Goal: Task Accomplishment & Management: Manage account settings

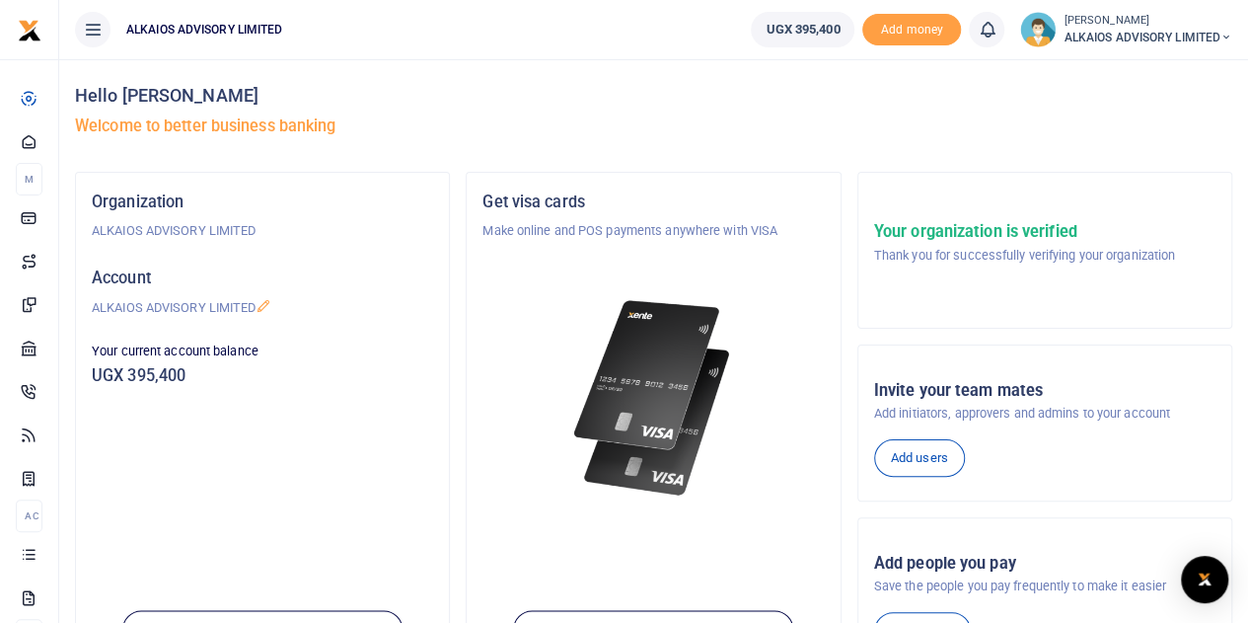
click at [1218, 35] on span "ALKAIOS ADVISORY LIMITED" at bounding box center [1148, 38] width 169 height 18
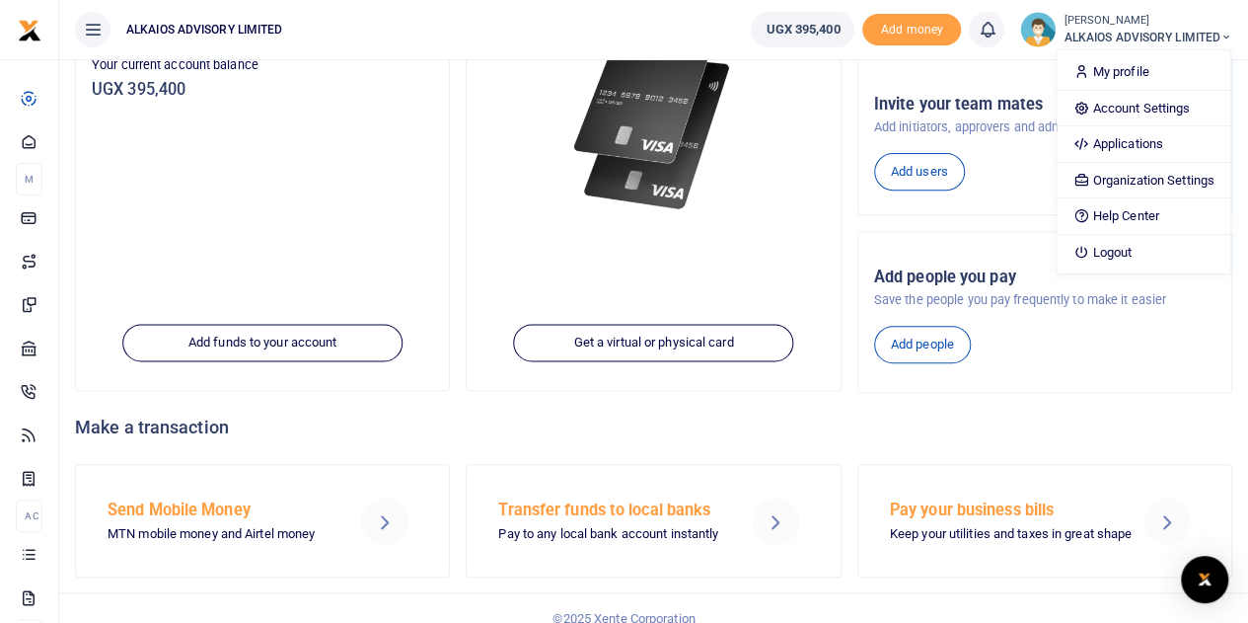
scroll to position [303, 0]
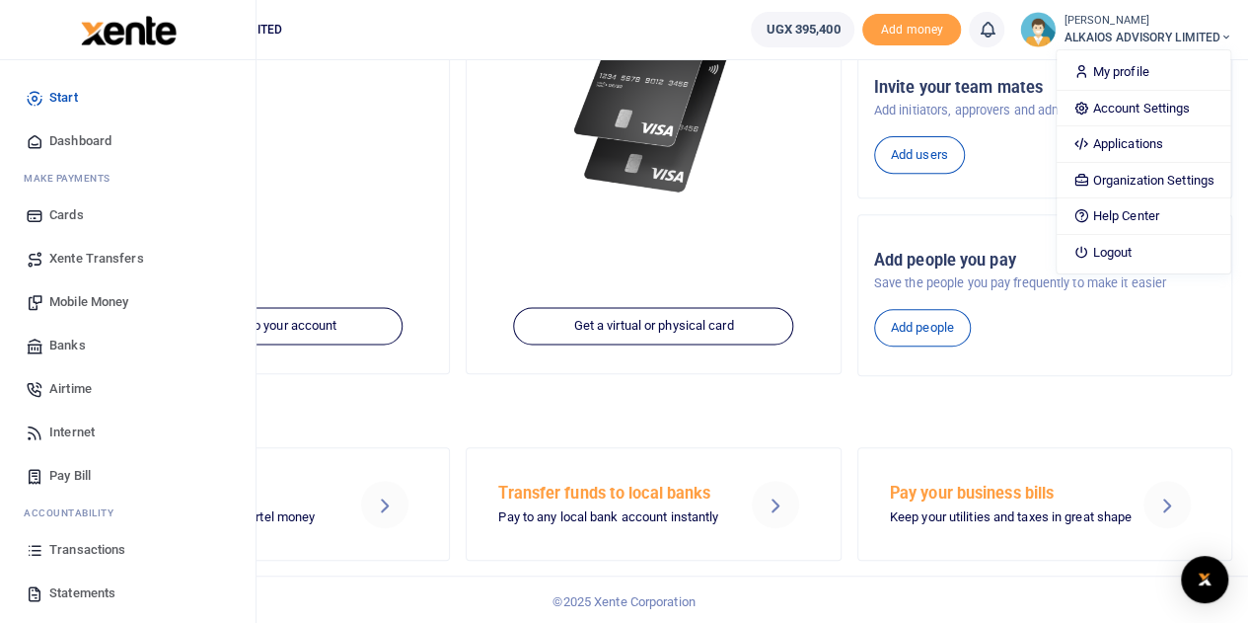
click at [107, 548] on span "Transactions" at bounding box center [87, 550] width 76 height 20
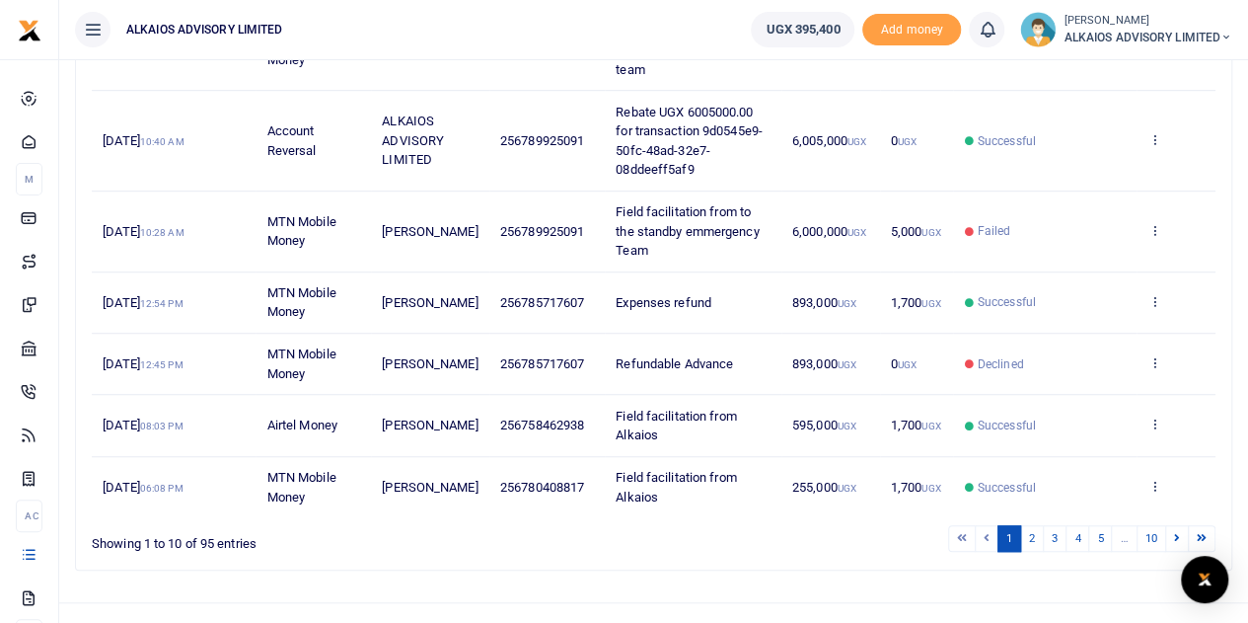
scroll to position [567, 0]
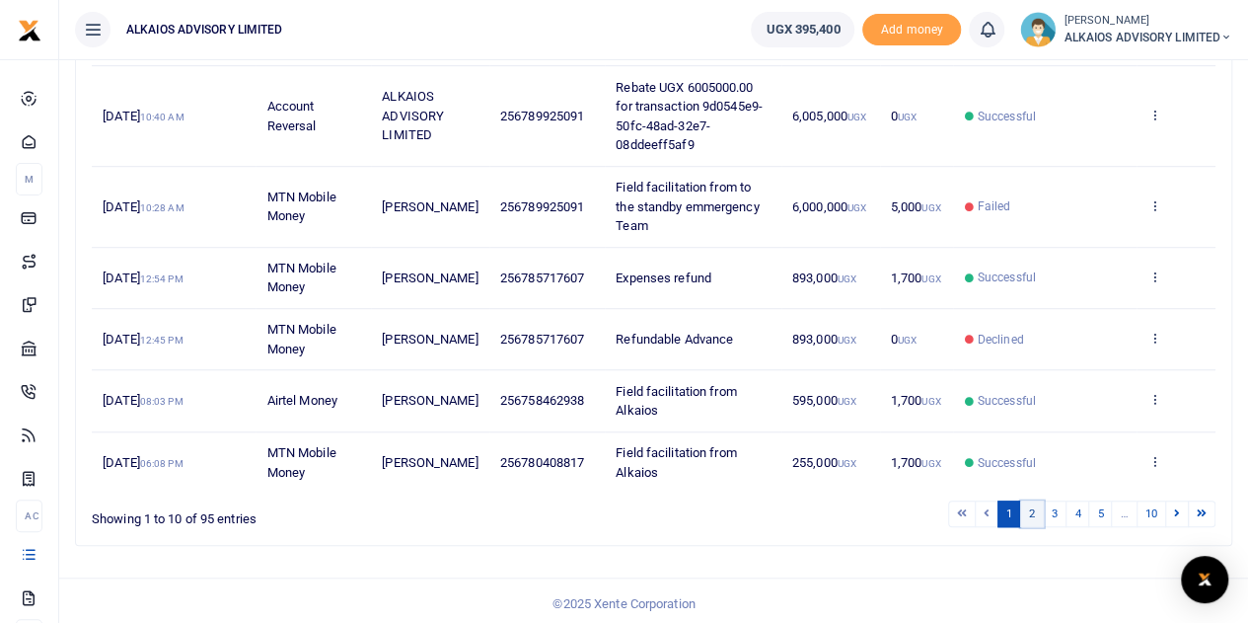
click at [1038, 508] on link "2" at bounding box center [1032, 513] width 24 height 27
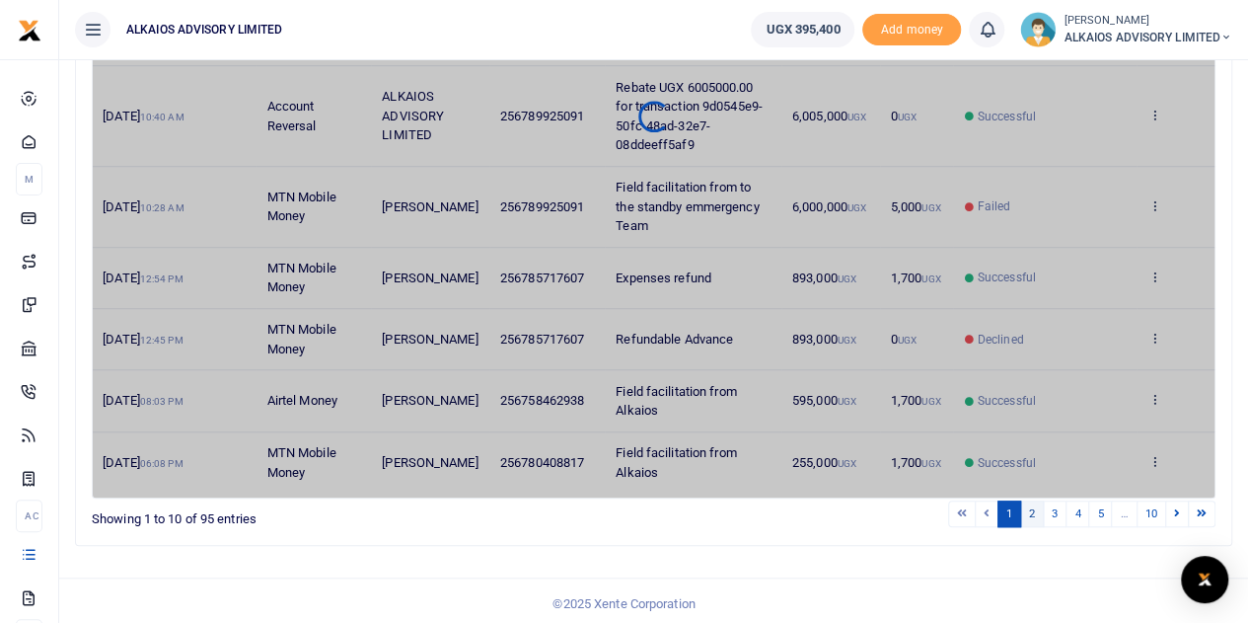
scroll to position [509, 0]
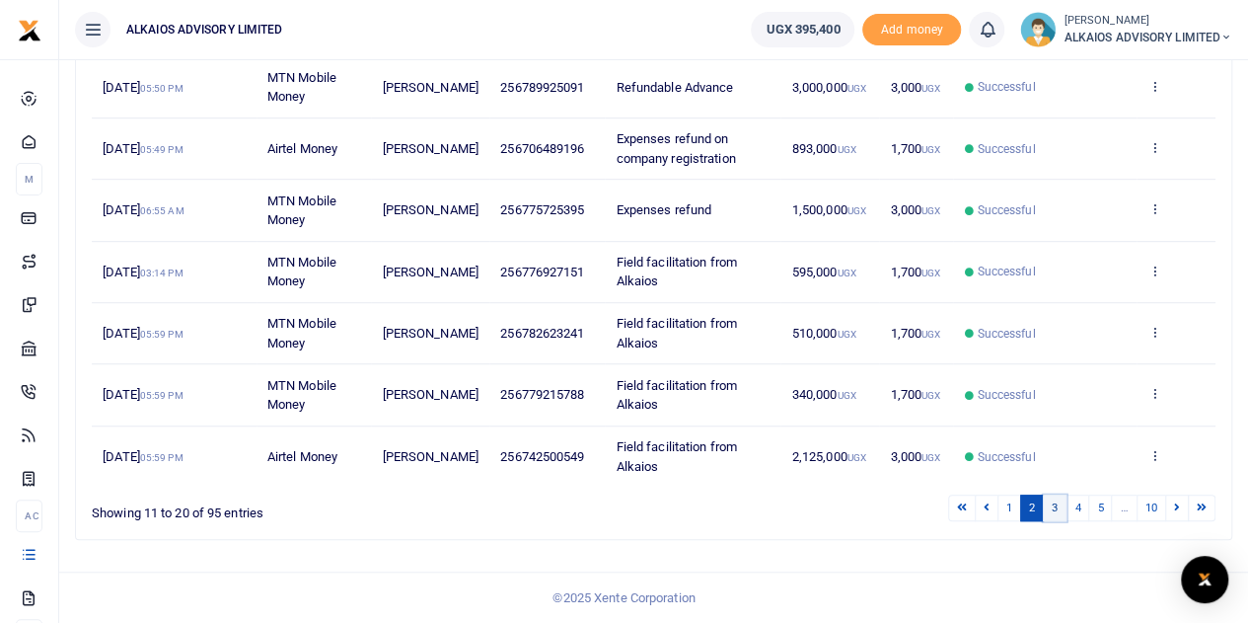
click at [1059, 508] on link "3" at bounding box center [1055, 507] width 24 height 27
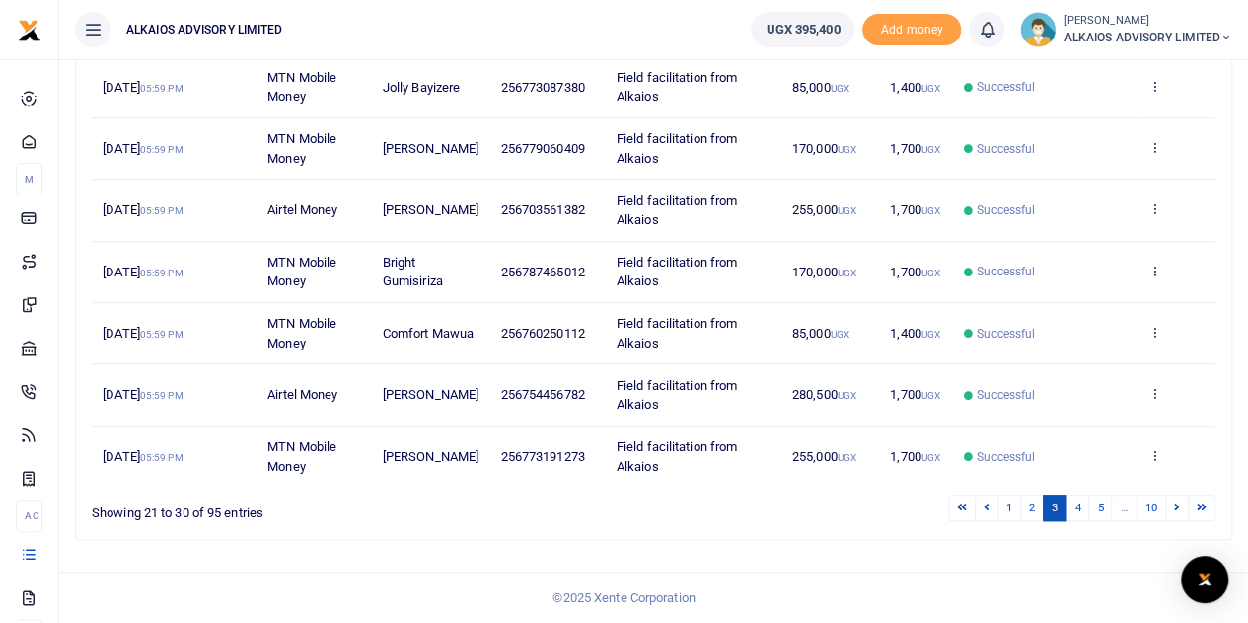
scroll to position [490, 0]
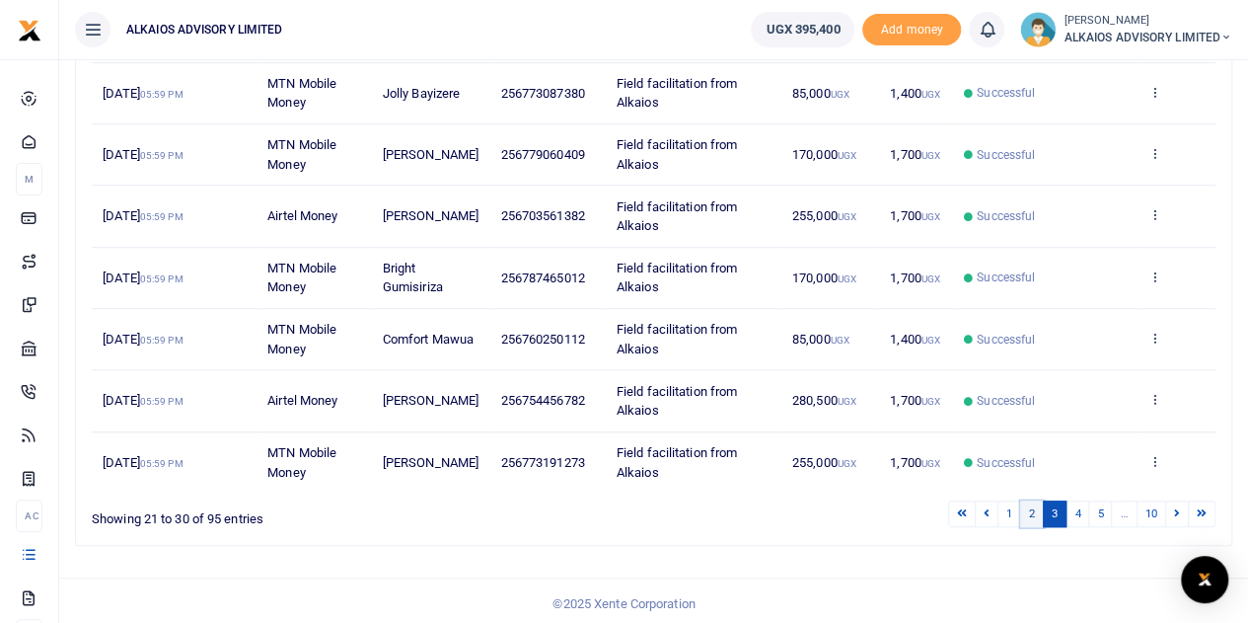
click at [1029, 510] on link "2" at bounding box center [1032, 513] width 24 height 27
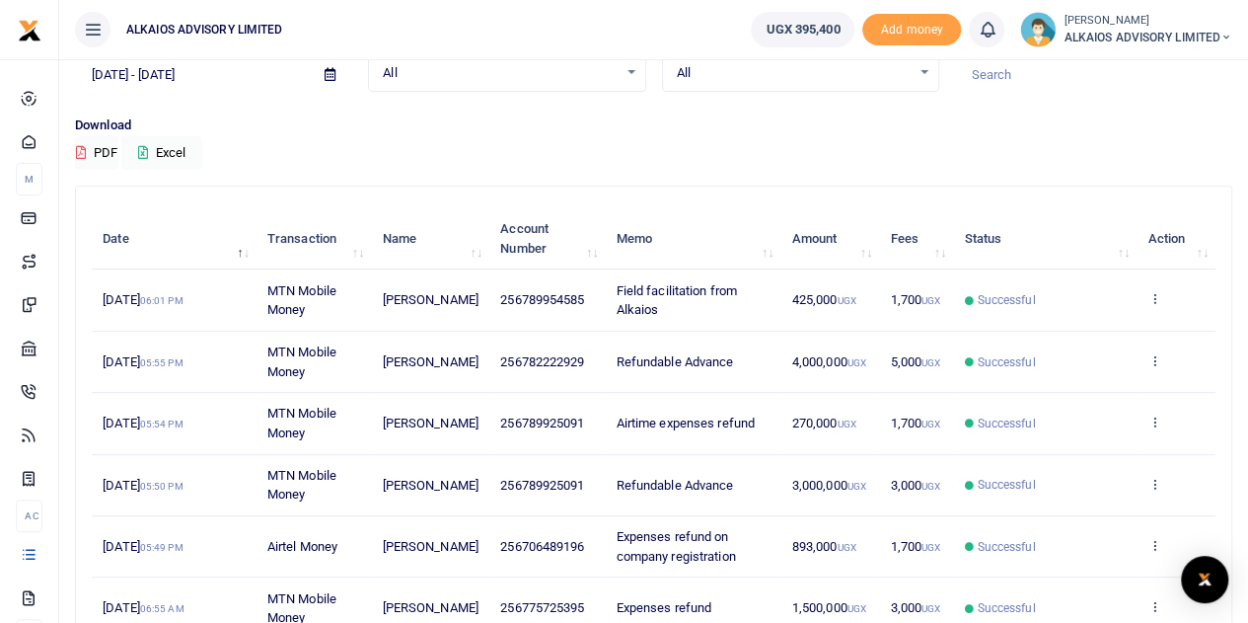
scroll to position [509, 0]
